Goal: Transaction & Acquisition: Purchase product/service

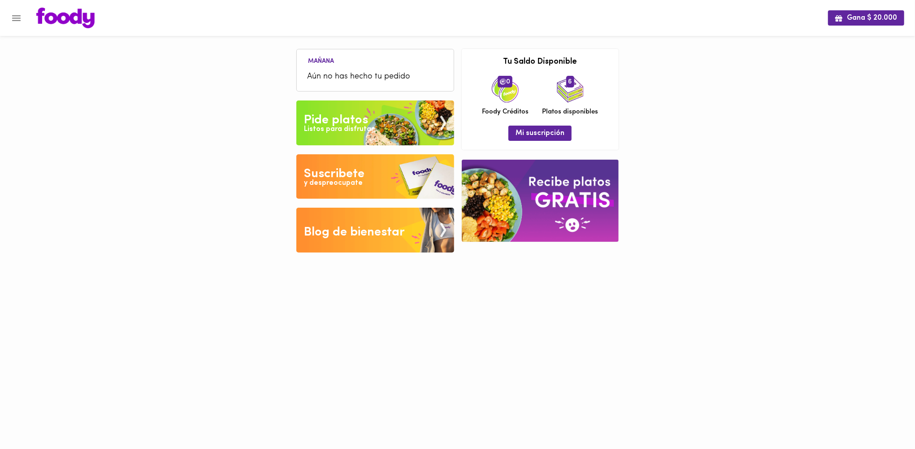
click at [392, 122] on img at bounding box center [375, 122] width 158 height 45
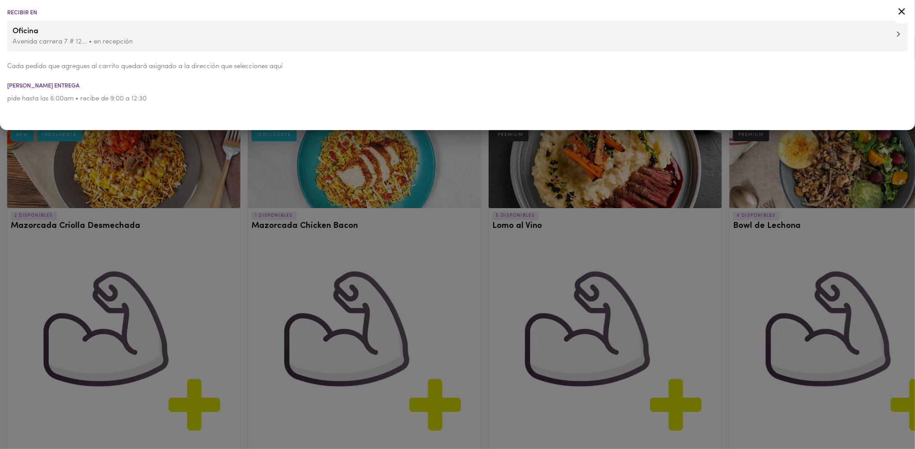
drag, startPoint x: 179, startPoint y: 259, endPoint x: 221, endPoint y: 255, distance: 41.4
click at [179, 259] on div at bounding box center [457, 224] width 915 height 449
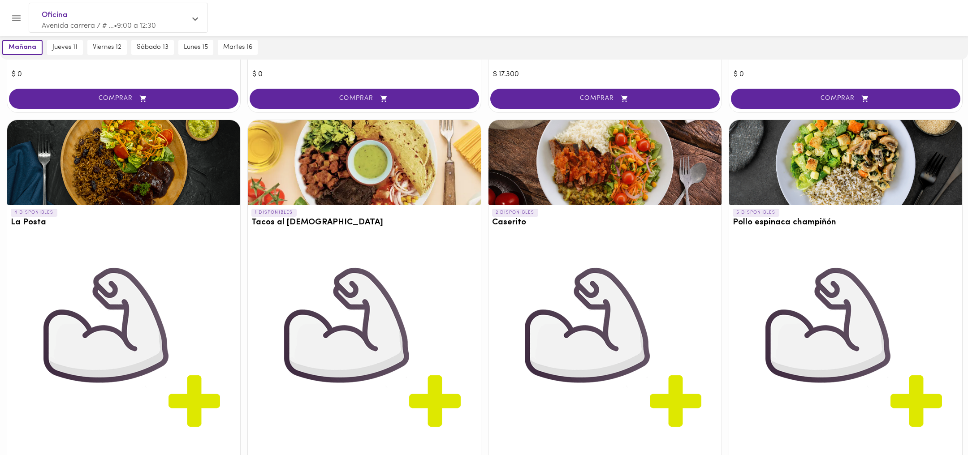
scroll to position [951, 0]
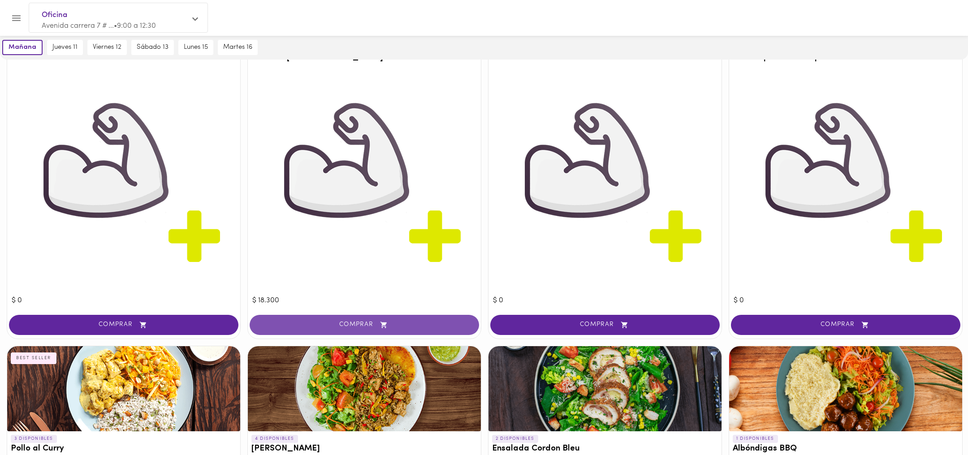
click at [334, 329] on span "COMPRAR" at bounding box center [364, 325] width 207 height 8
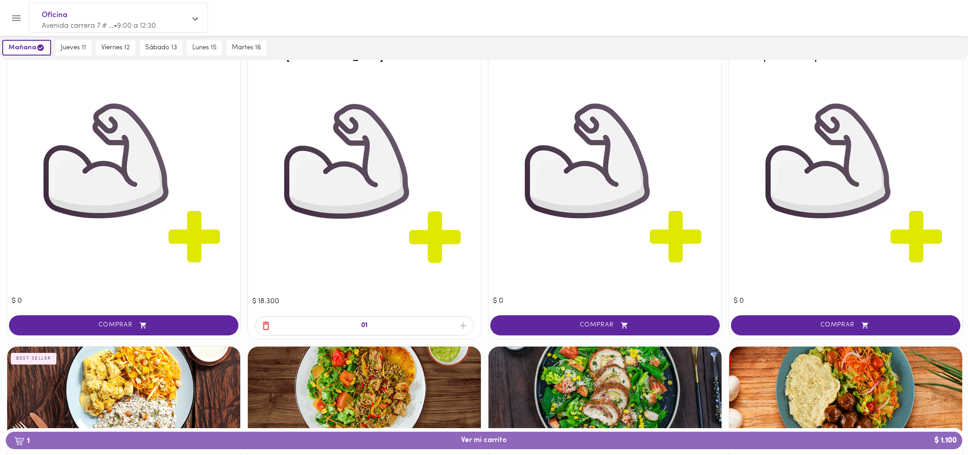
click at [472, 401] on span "1 Ver mi carrito $ 1.100" at bounding box center [484, 441] width 46 height 9
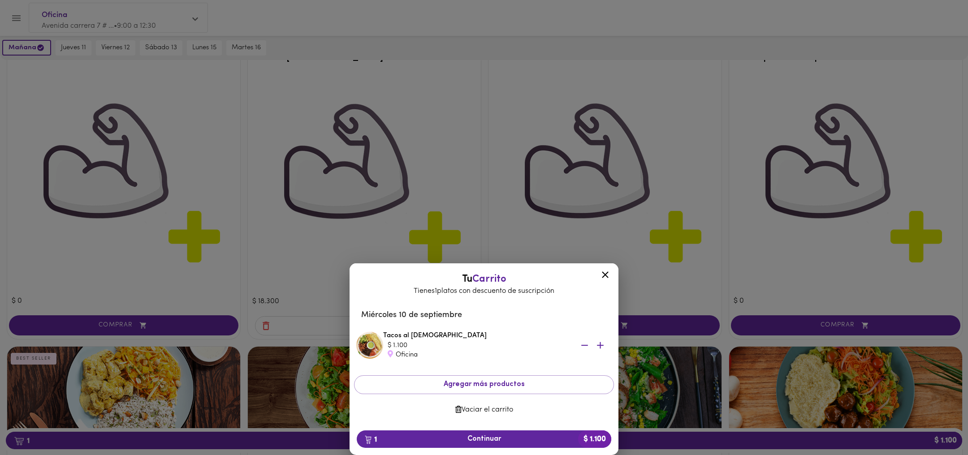
click at [681, 196] on div "Tu Carrito Tienes 1 platos con descuento de suscripción [DATE] Tacos al Pastor …" at bounding box center [484, 261] width 968 height 387
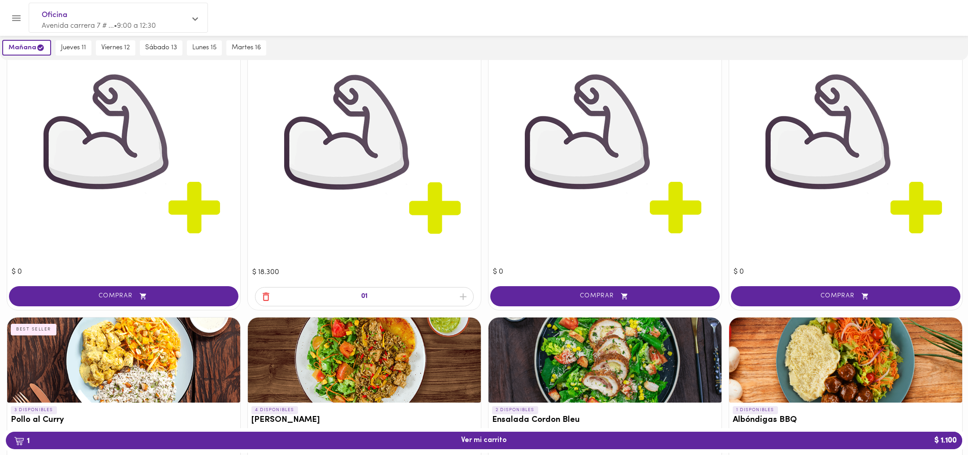
scroll to position [985, 0]
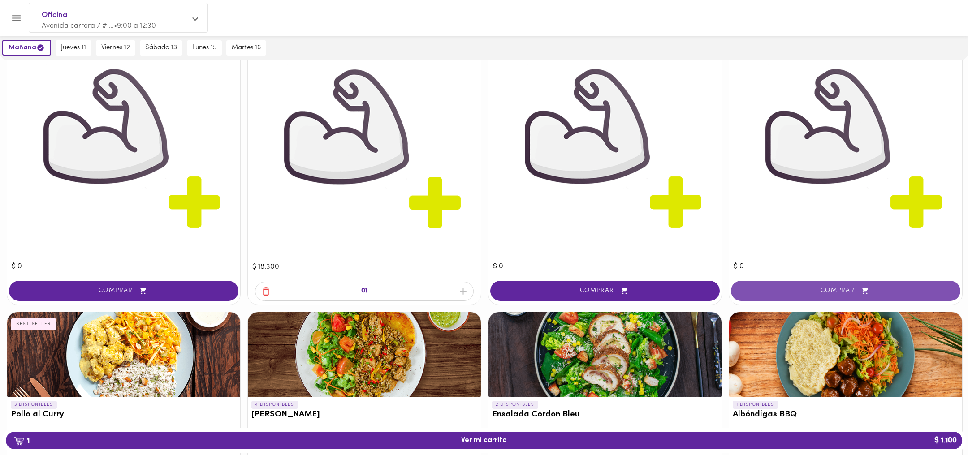
click at [764, 295] on span "COMPRAR" at bounding box center [845, 291] width 207 height 8
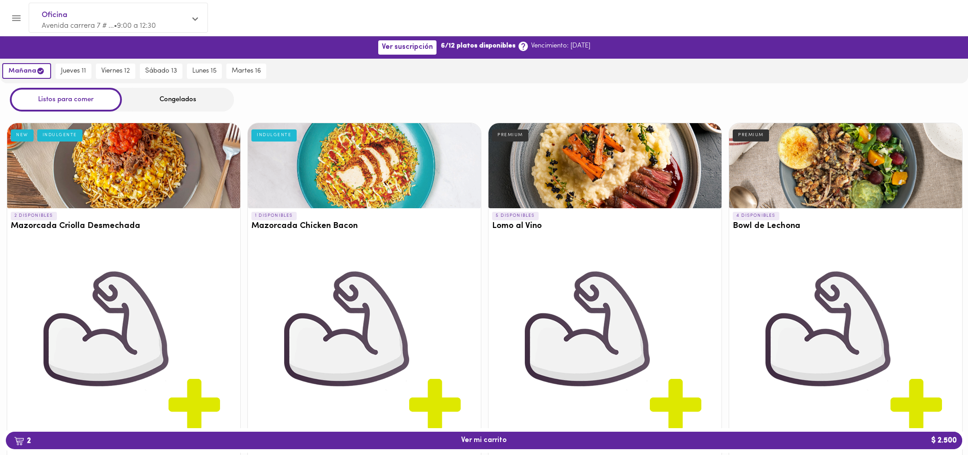
scroll to position [0, 0]
click at [86, 69] on span "jueves 11" at bounding box center [73, 71] width 25 height 8
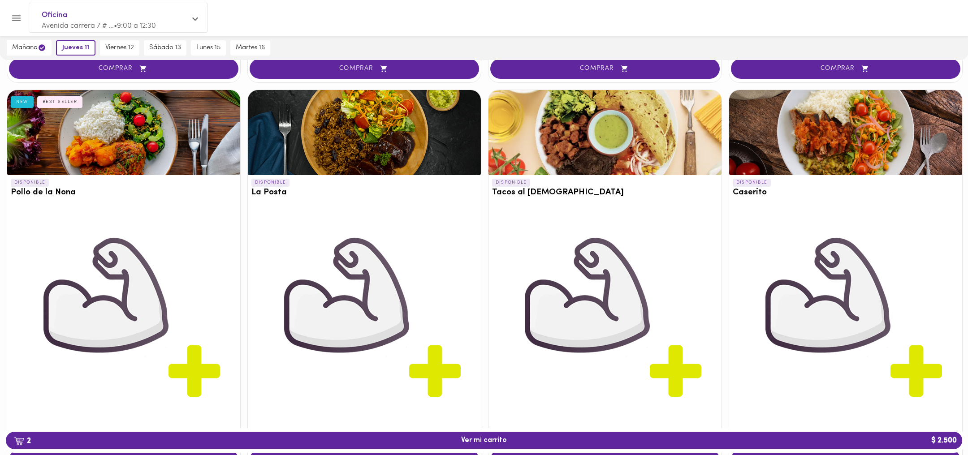
scroll to position [800, 0]
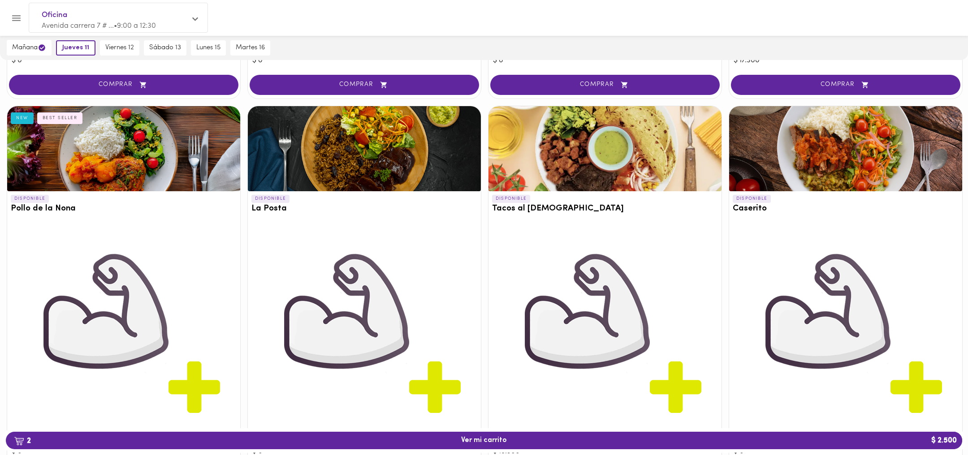
click at [605, 180] on div at bounding box center [605, 148] width 233 height 85
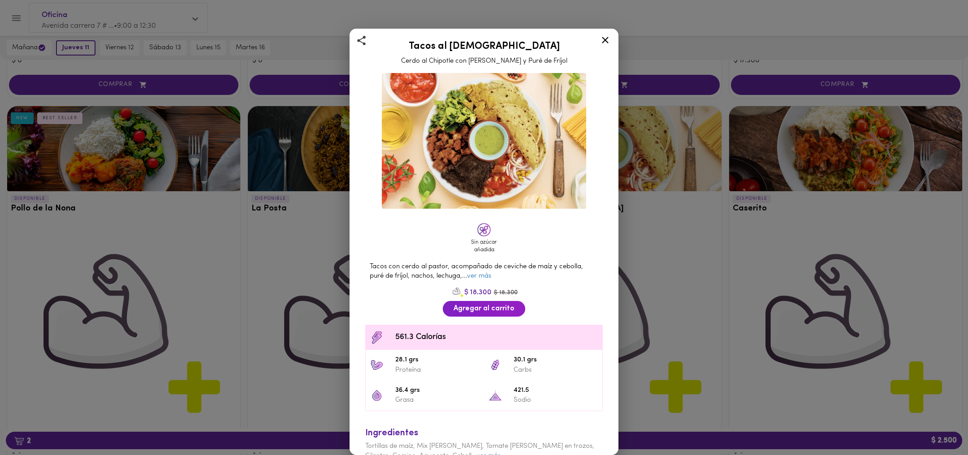
click at [538, 225] on div "Sin azúcar añadida" at bounding box center [484, 238] width 244 height 35
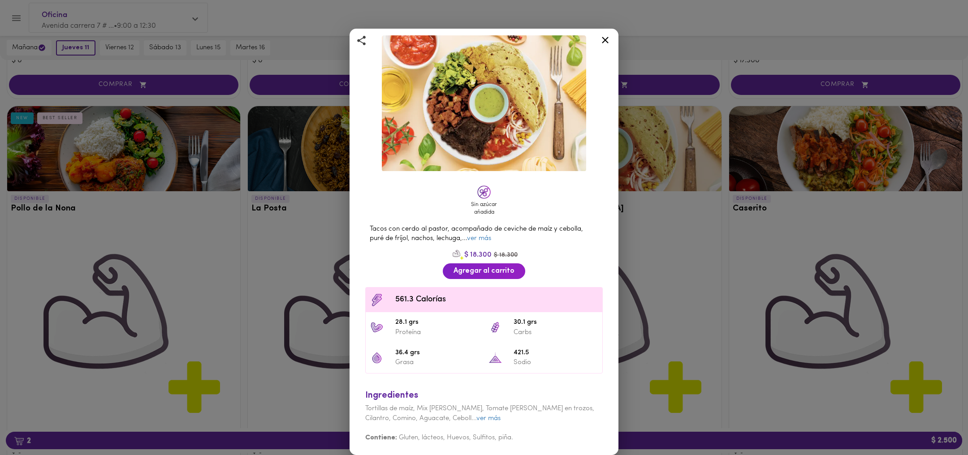
scroll to position [59, 0]
click at [491, 235] on link "ver más" at bounding box center [479, 238] width 24 height 7
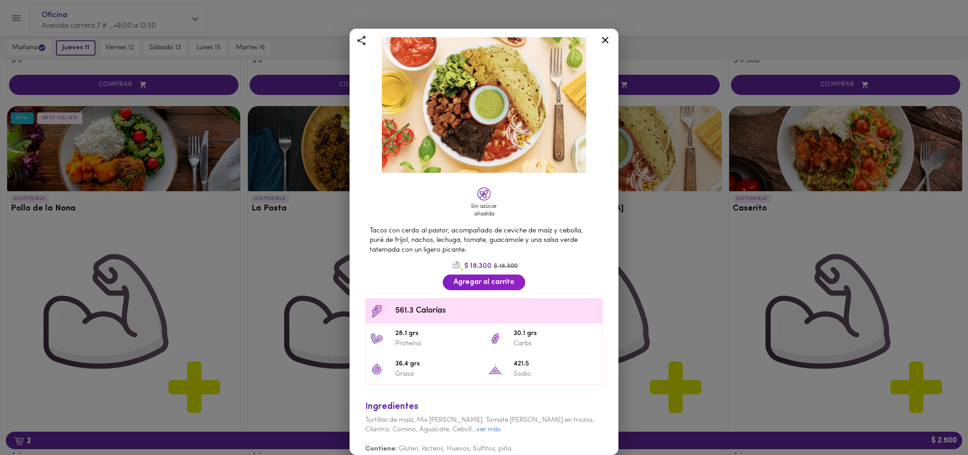
scroll to position [27, 0]
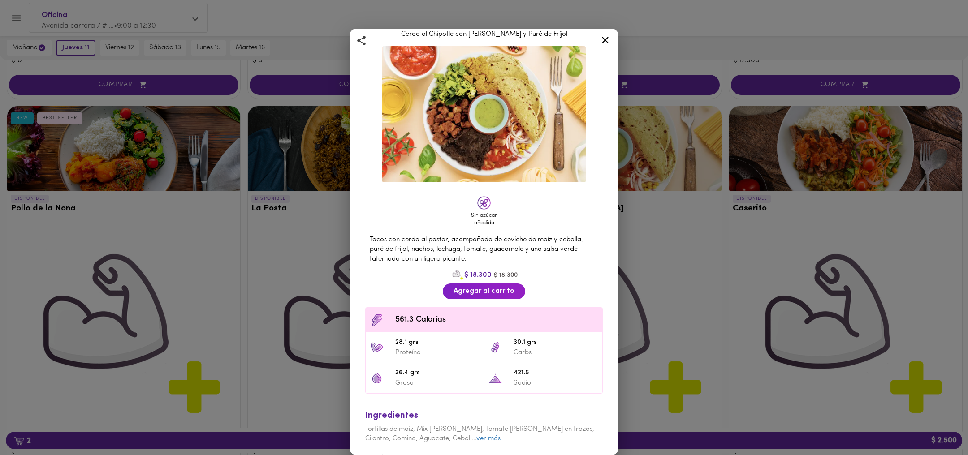
click at [603, 43] on icon at bounding box center [605, 40] width 11 height 11
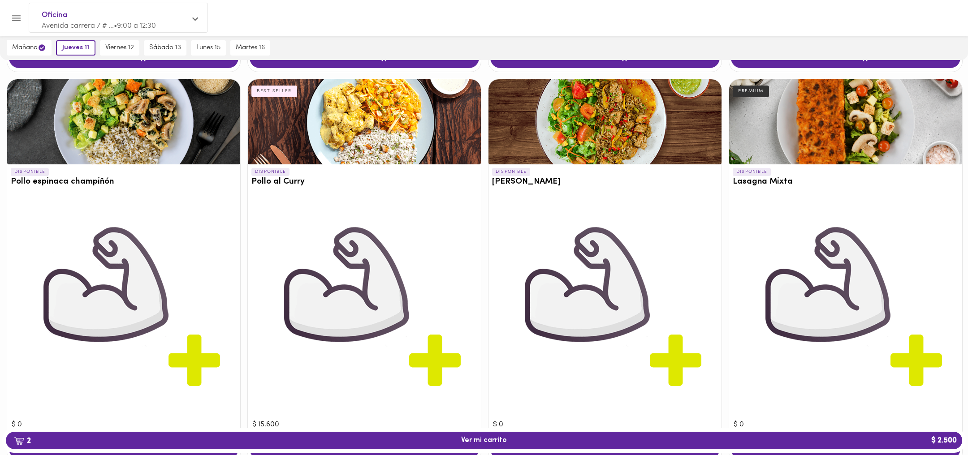
scroll to position [1216, 0]
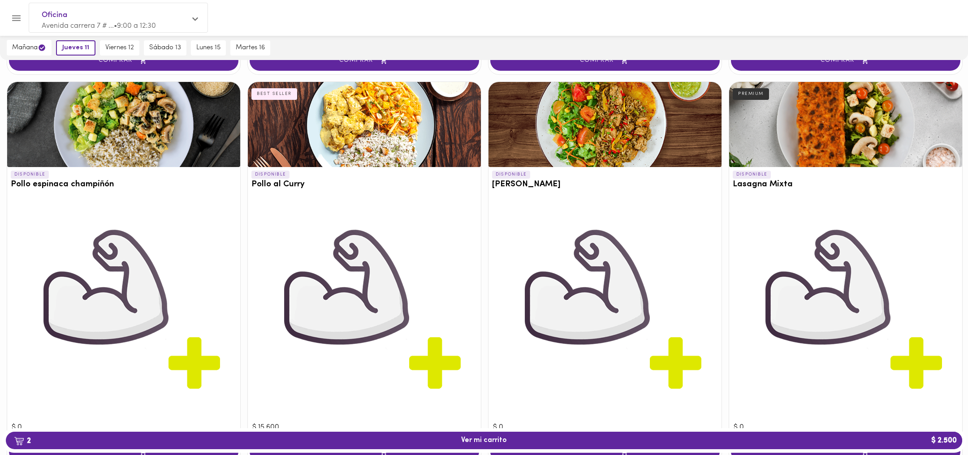
click at [612, 296] on img at bounding box center [605, 311] width 224 height 224
click at [623, 156] on div at bounding box center [605, 124] width 233 height 85
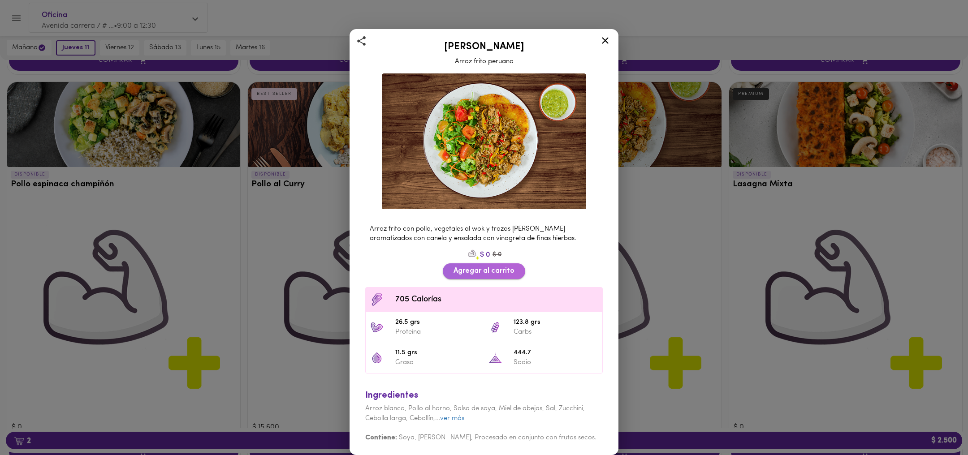
click at [508, 269] on span "Agregar al carrito" at bounding box center [484, 271] width 61 height 9
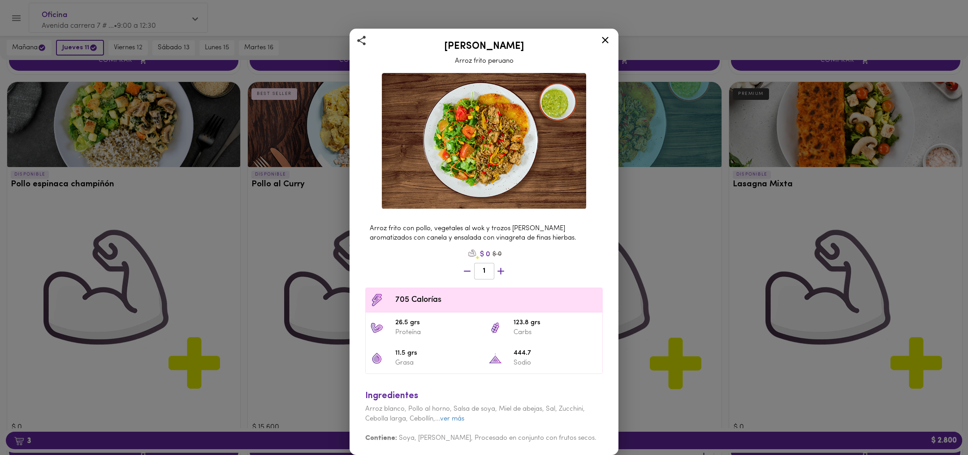
click at [503, 273] on icon "button" at bounding box center [500, 271] width 11 height 11
click at [604, 37] on icon at bounding box center [605, 40] width 11 height 11
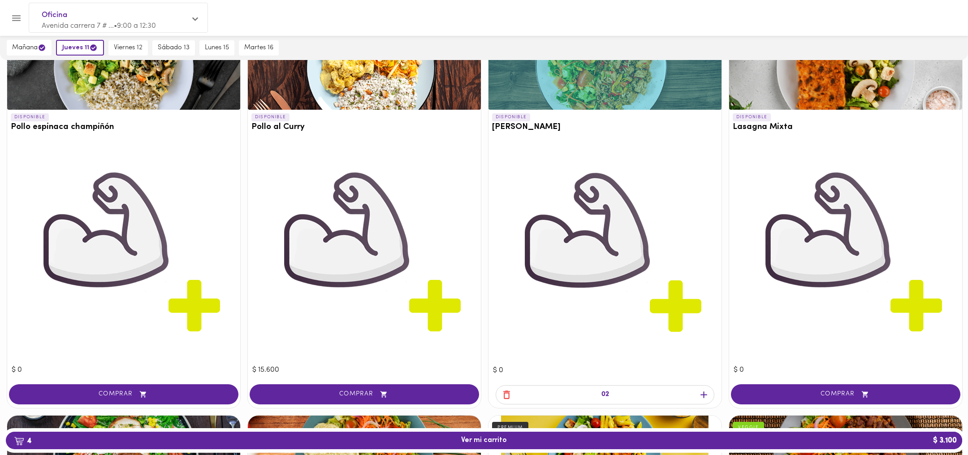
scroll to position [1285, 0]
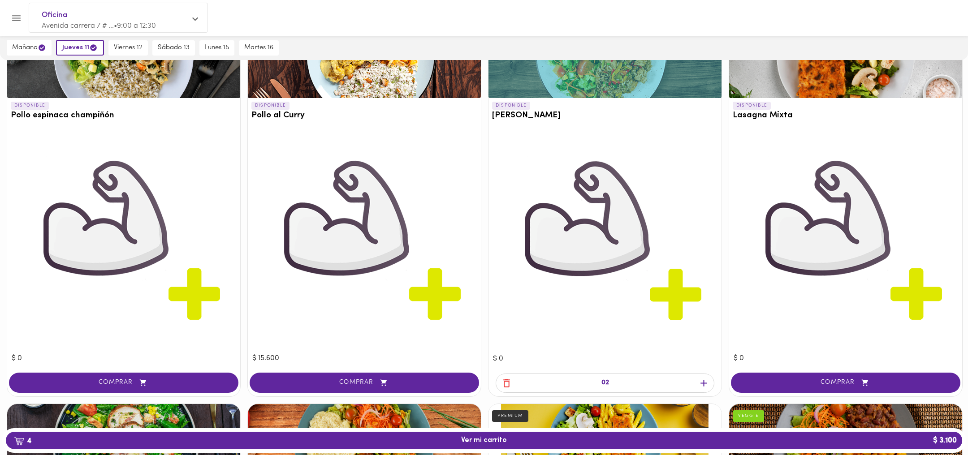
drag, startPoint x: 495, startPoint y: 439, endPoint x: 540, endPoint y: 382, distance: 72.1
click at [496, 401] on span "4 Ver mi carrito $ 3.100" at bounding box center [484, 441] width 46 height 9
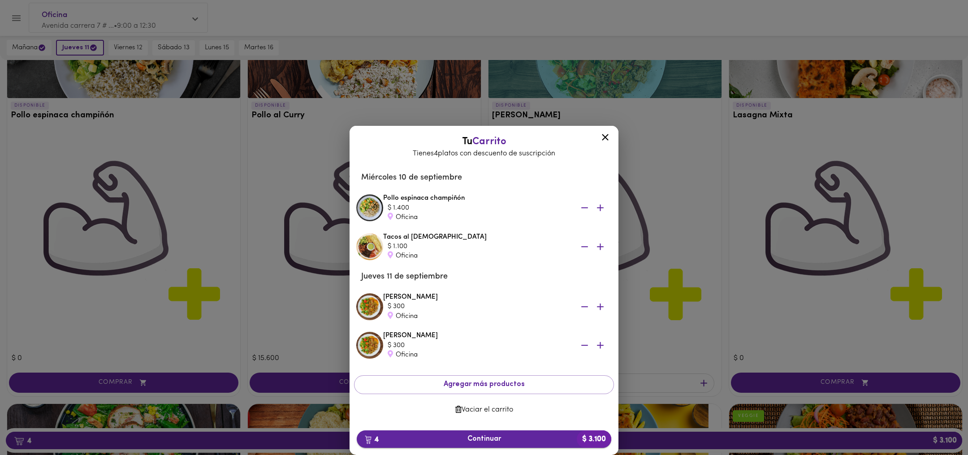
click at [504, 401] on span "4 Continuar $ 3.100" at bounding box center [484, 439] width 240 height 9
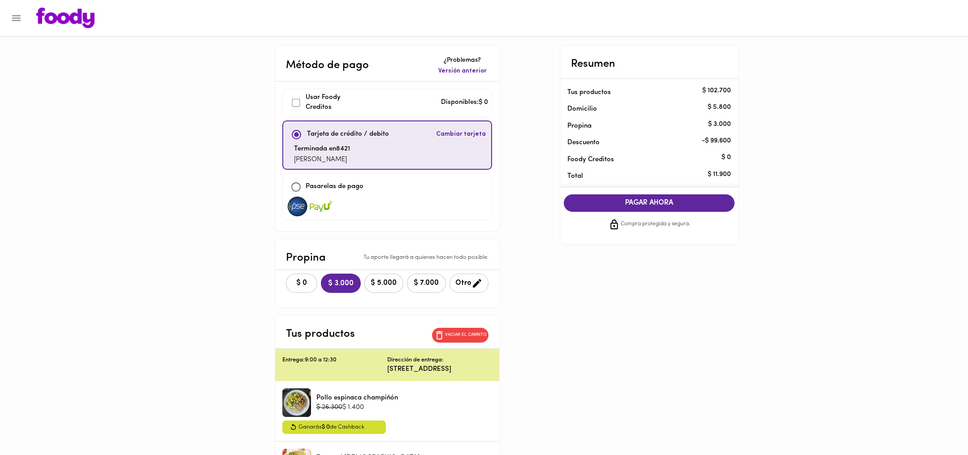
click at [472, 289] on icon "button" at bounding box center [477, 283] width 11 height 11
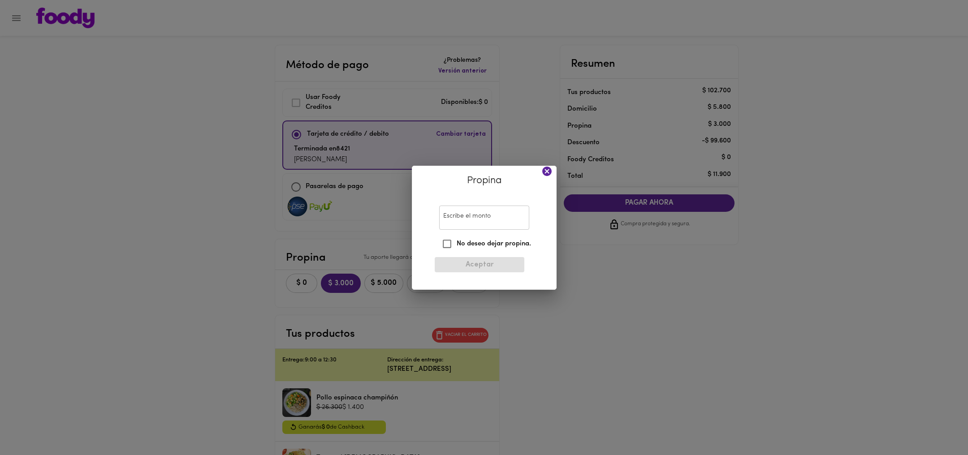
click at [490, 219] on input "Escribe el monto" at bounding box center [484, 218] width 90 height 25
click at [552, 168] on icon at bounding box center [547, 171] width 11 height 11
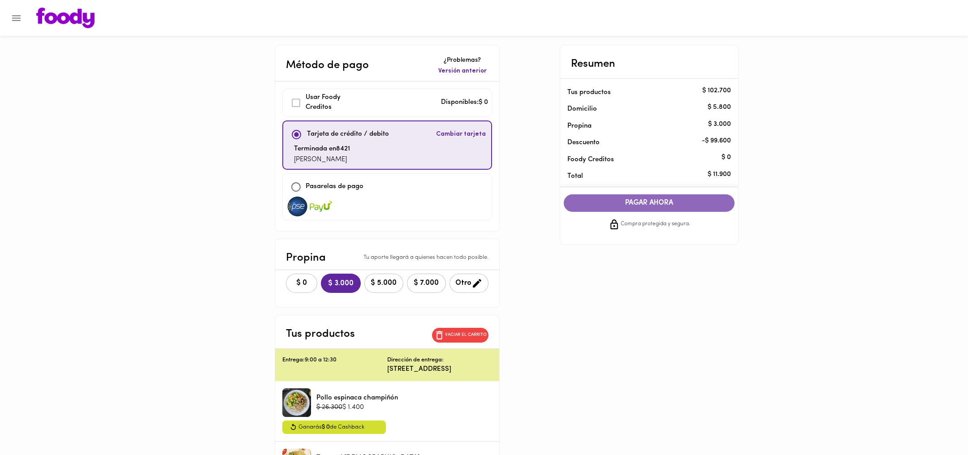
drag, startPoint x: 650, startPoint y: 203, endPoint x: 648, endPoint y: 209, distance: 6.5
click at [650, 203] on span "PAGAR AHORA" at bounding box center [649, 203] width 153 height 9
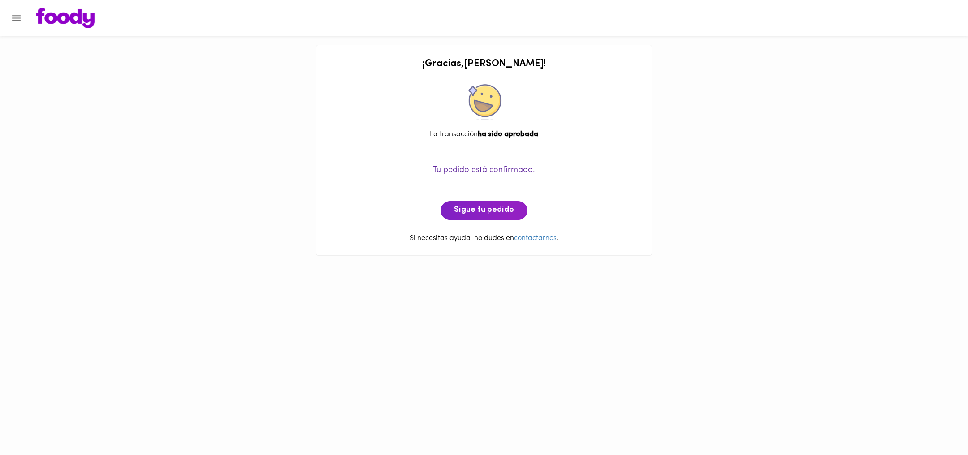
click at [14, 15] on icon "Menu" at bounding box center [16, 18] width 11 height 11
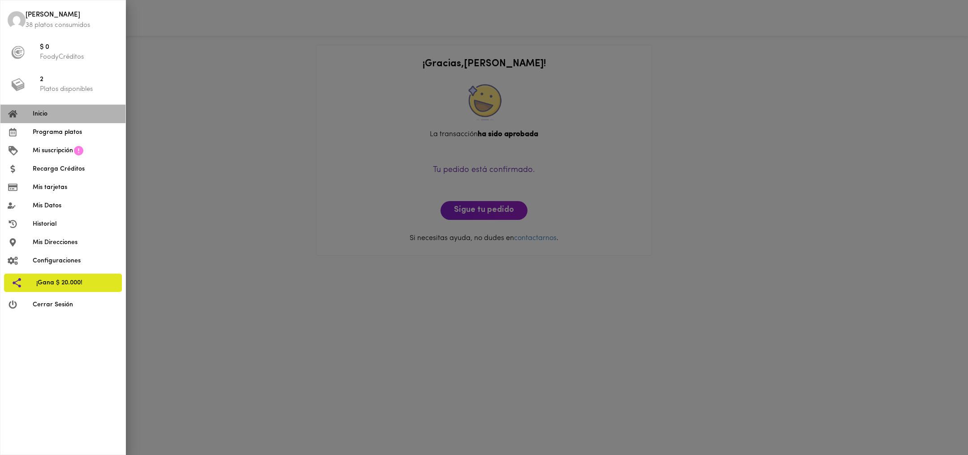
click at [47, 119] on span "Inicio" at bounding box center [76, 113] width 86 height 9
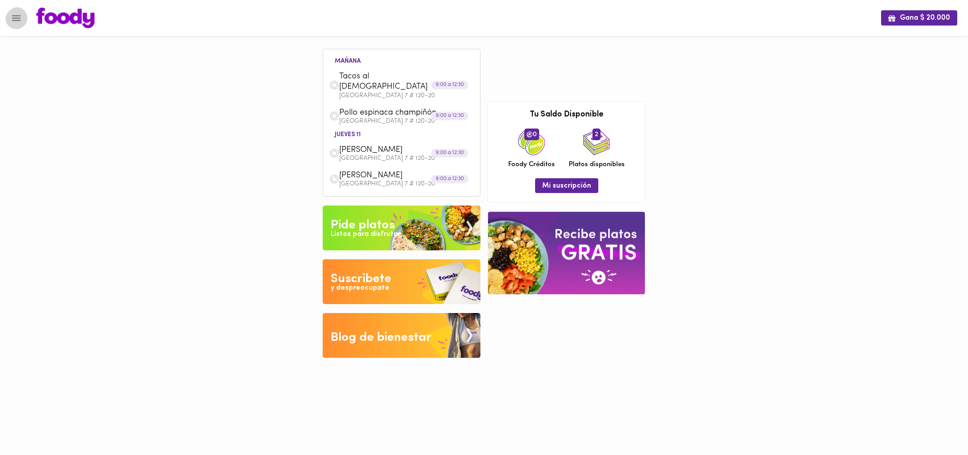
click at [22, 19] on icon "Menu" at bounding box center [16, 18] width 11 height 11
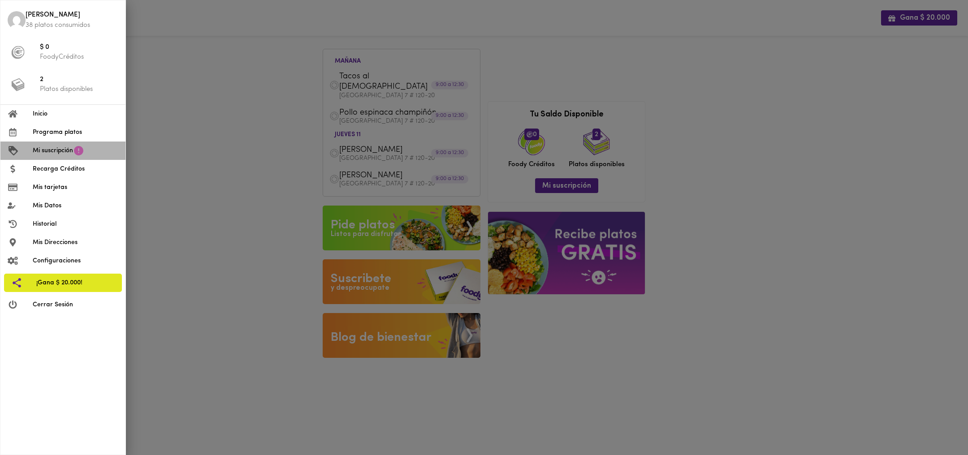
click at [83, 156] on icon at bounding box center [78, 150] width 9 height 9
